Goal: Task Accomplishment & Management: Manage account settings

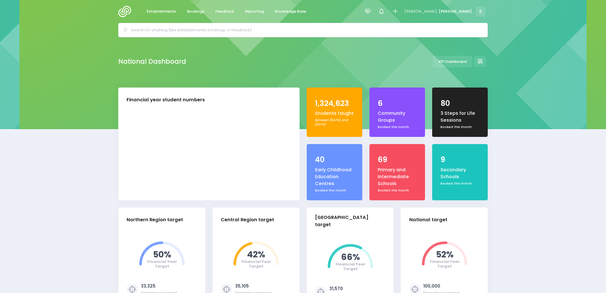
select select "5"
click at [198, 11] on span "Bookings" at bounding box center [195, 12] width 17 height 6
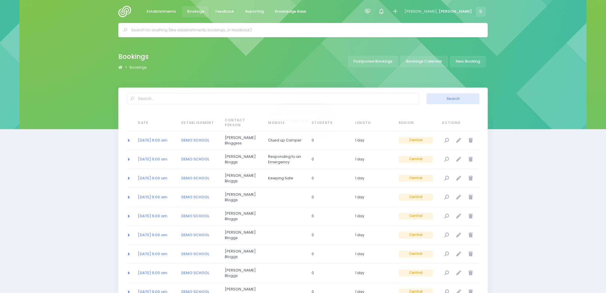
select select "20"
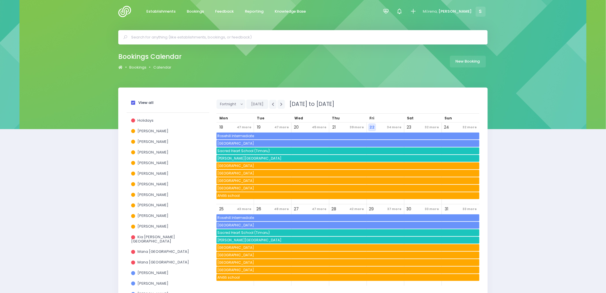
click at [133, 102] on span at bounding box center [133, 103] width 4 height 4
click at [0, 0] on input "View all" at bounding box center [0, 0] width 0 height 0
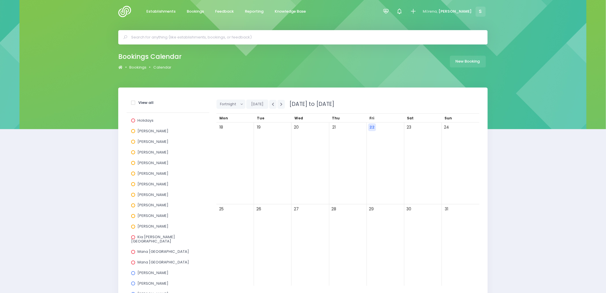
click at [133, 194] on span at bounding box center [133, 195] width 4 height 4
click at [0, 0] on input "[PERSON_NAME]" at bounding box center [0, 0] width 0 height 0
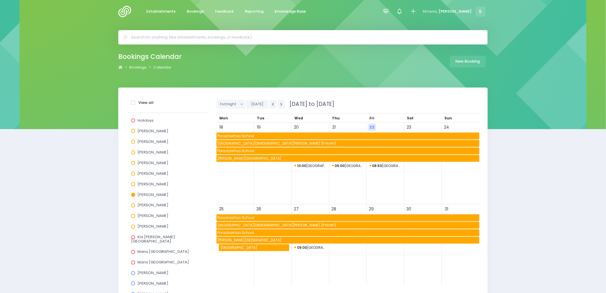
click at [394, 166] on span "08:50 St James Catholic School (P North)" at bounding box center [386, 165] width 32 height 7
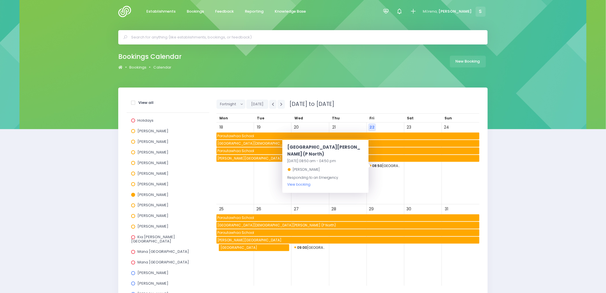
click at [306, 185] on link "View booking" at bounding box center [299, 184] width 23 height 5
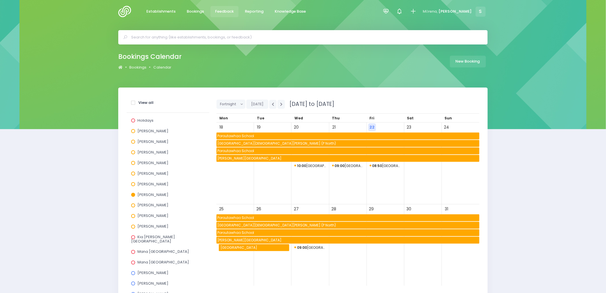
click at [227, 13] on span "Feedback" at bounding box center [225, 12] width 19 height 6
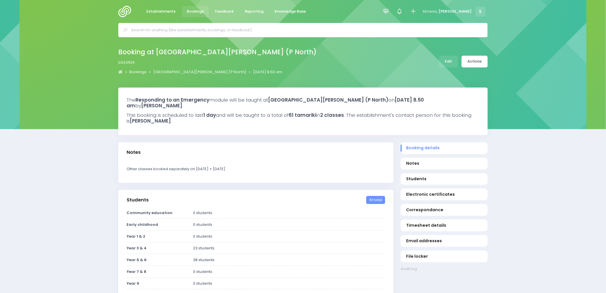
select select "5"
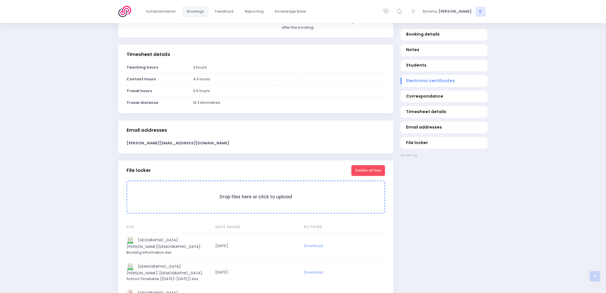
scroll to position [509, 0]
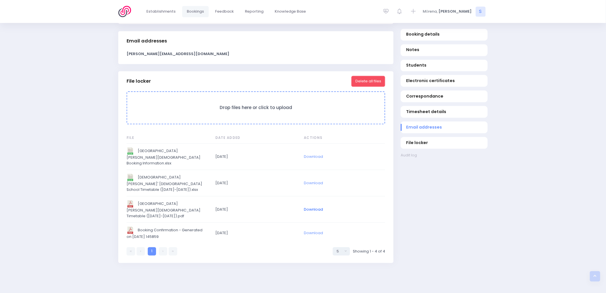
click at [316, 206] on link "Download" at bounding box center [313, 208] width 19 height 5
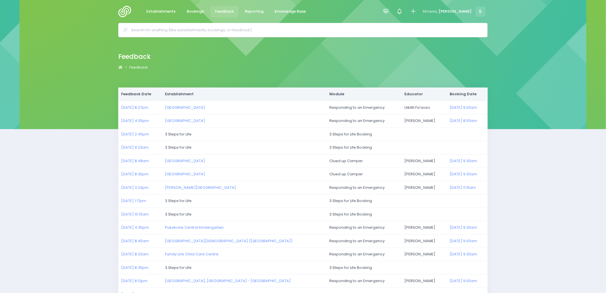
click at [127, 9] on img at bounding box center [126, 11] width 16 height 11
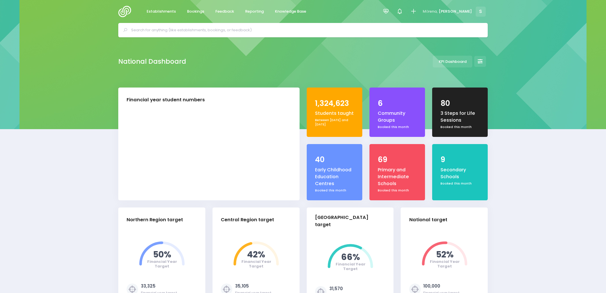
select select "5"
